Goal: Check status: Check status

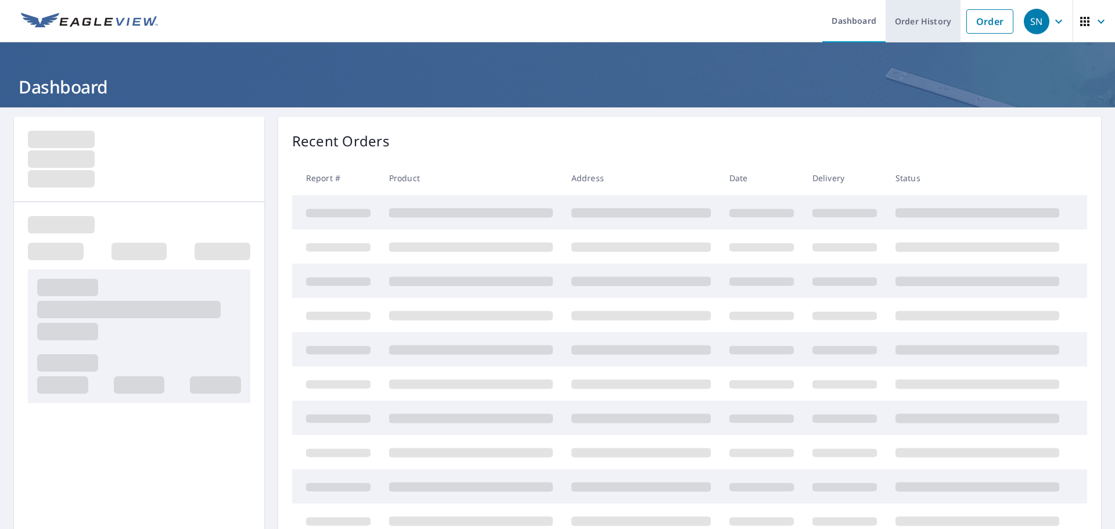
click at [917, 24] on link "Order History" at bounding box center [922, 21] width 75 height 42
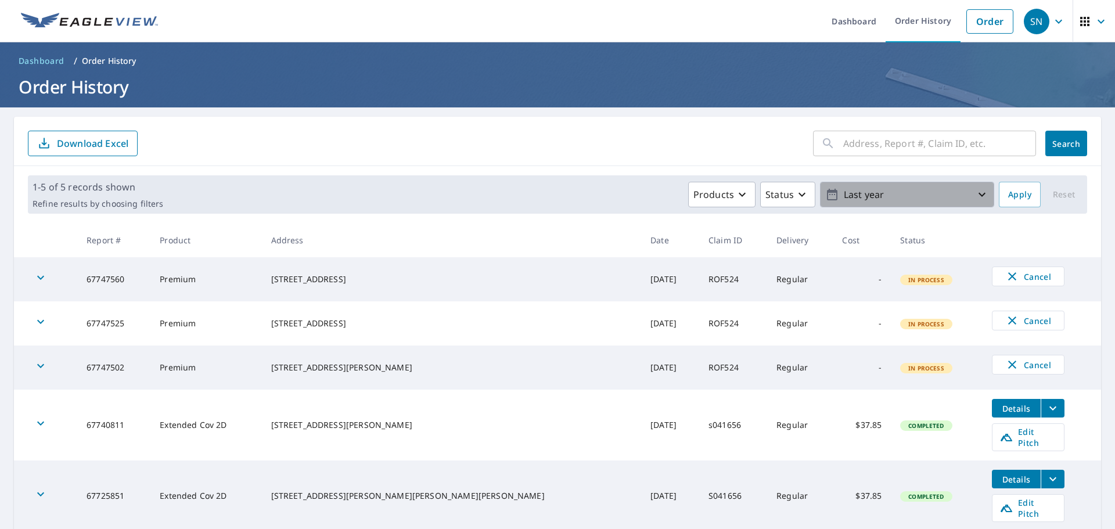
click at [908, 192] on p "Last year" at bounding box center [907, 195] width 136 height 20
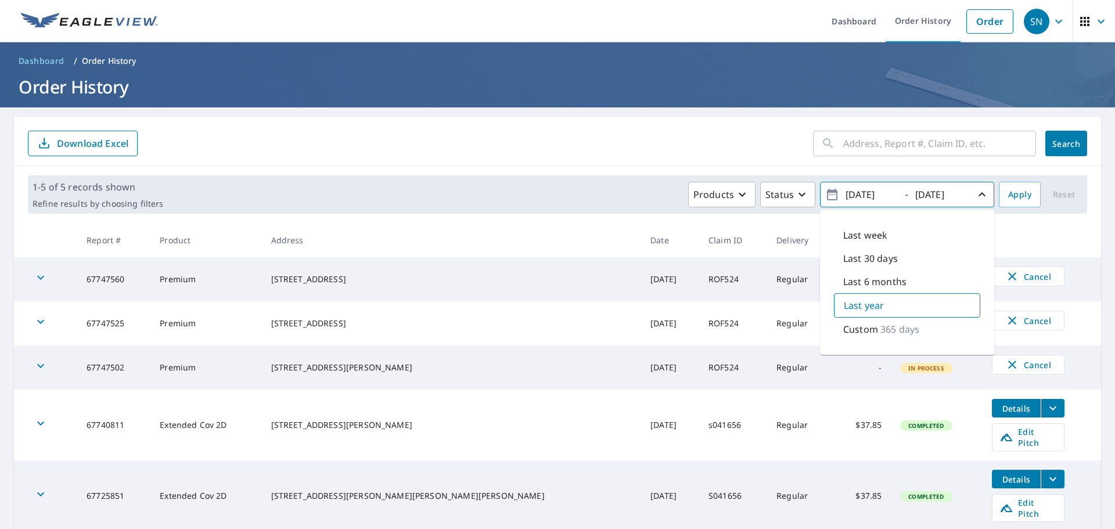
click at [871, 261] on p "Last 30 days" at bounding box center [870, 258] width 55 height 14
type input "[DATE]"
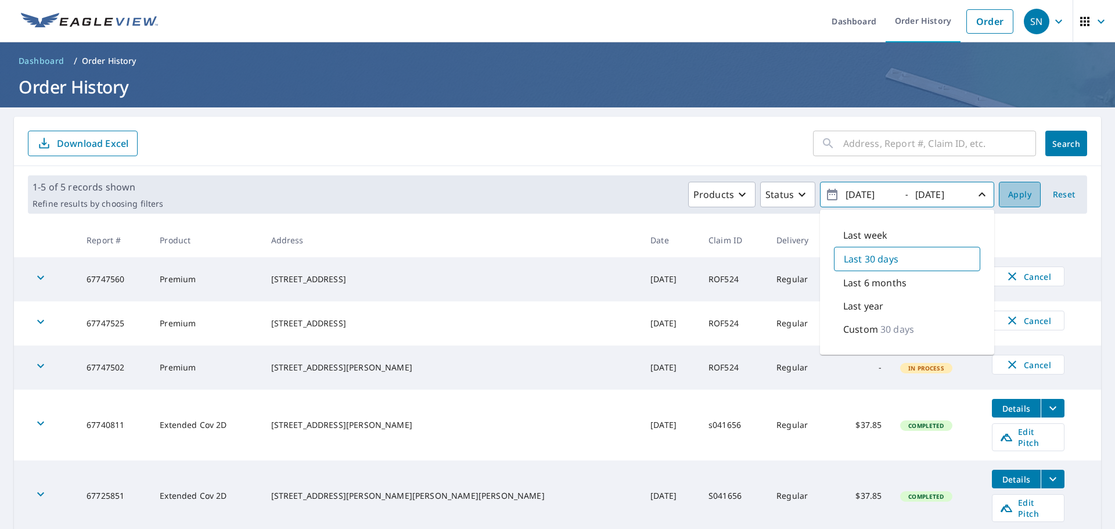
click at [1012, 198] on span "Apply" at bounding box center [1019, 194] width 23 height 15
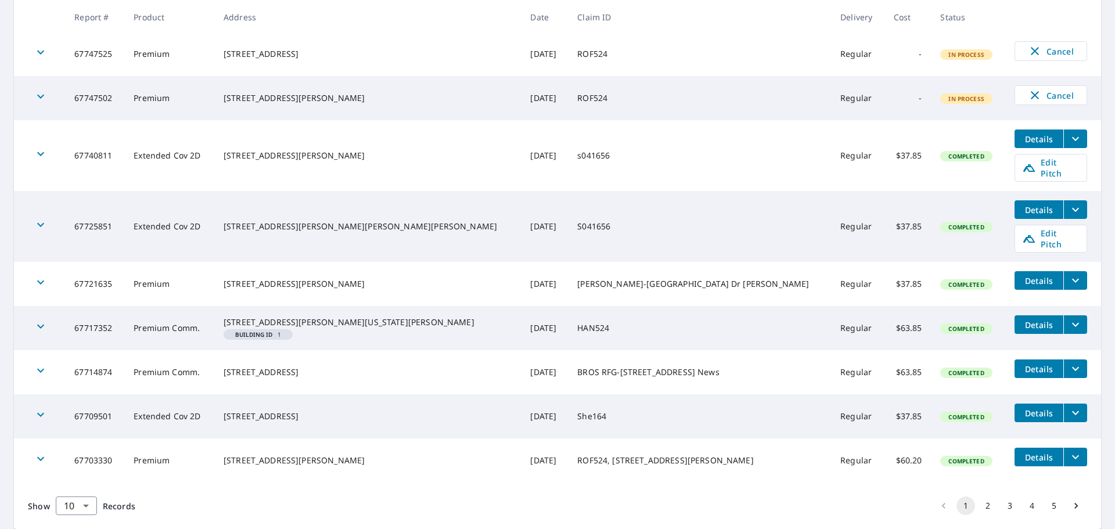
scroll to position [290, 0]
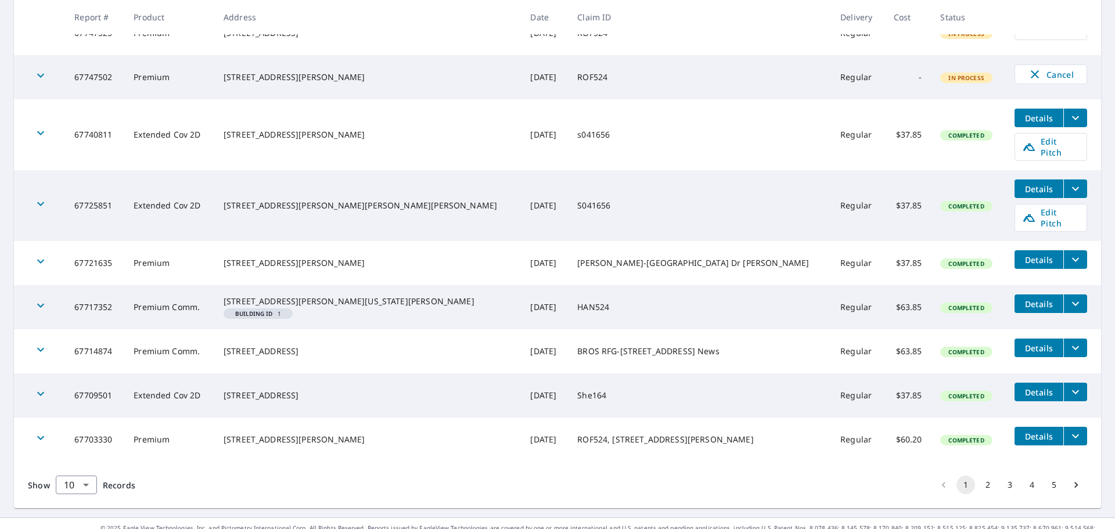
click at [1068, 341] on icon "filesDropdownBtn-67714874" at bounding box center [1075, 348] width 14 height 14
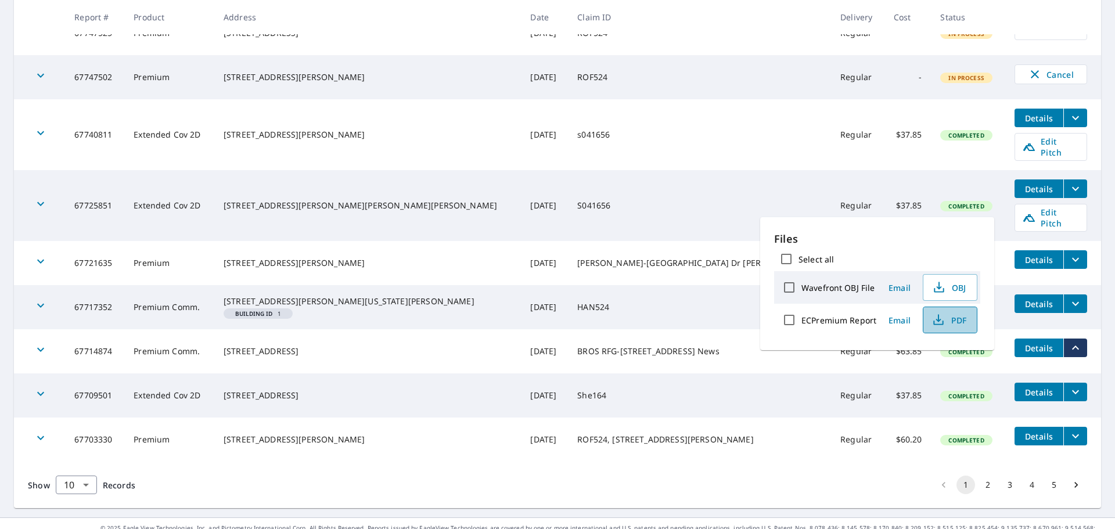
click at [964, 321] on span "PDF" at bounding box center [948, 320] width 37 height 14
